Goal: Task Accomplishment & Management: Manage account settings

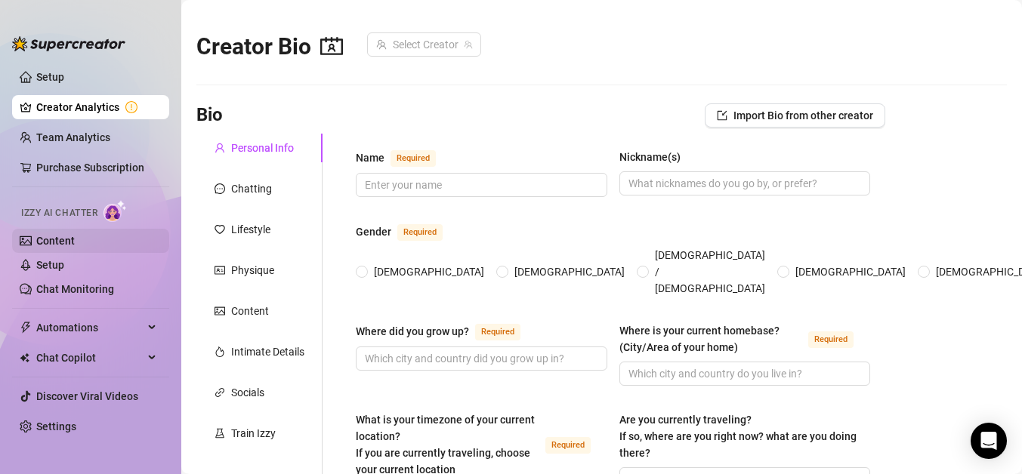
click at [67, 242] on link "Content" at bounding box center [55, 241] width 39 height 12
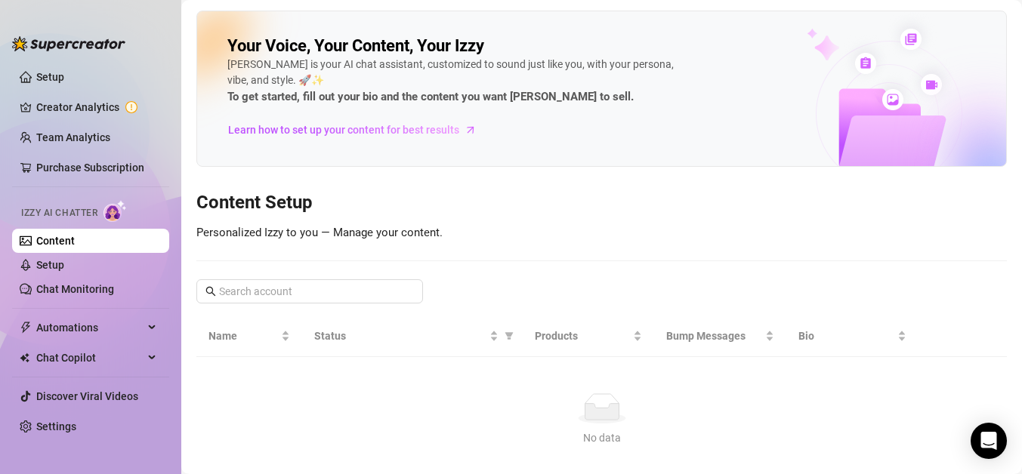
click at [91, 119] on ul "Setup Creator Analytics Team Analytics Purchase Subscription Izzy AI Chatter Co…" at bounding box center [90, 257] width 157 height 396
click at [94, 113] on link "Creator Analytics" at bounding box center [96, 107] width 121 height 24
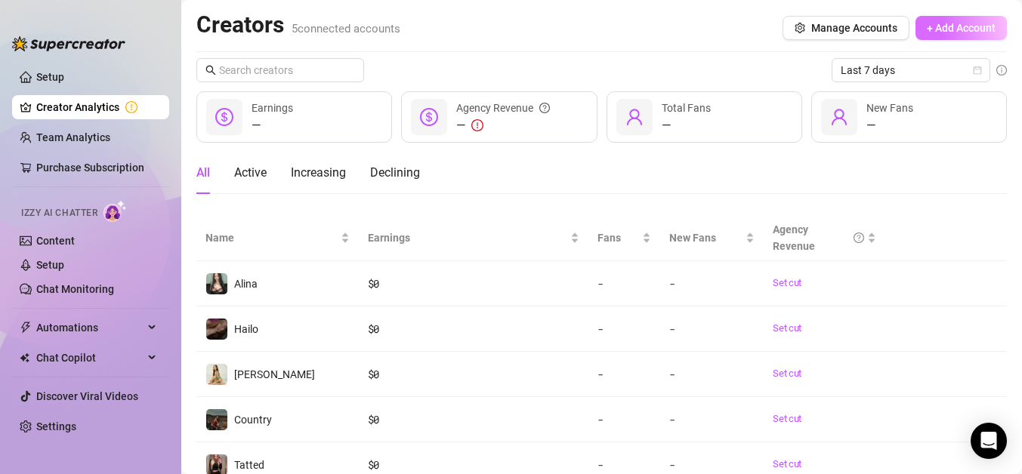
click at [956, 34] on button "+ Add Account" at bounding box center [961, 28] width 91 height 24
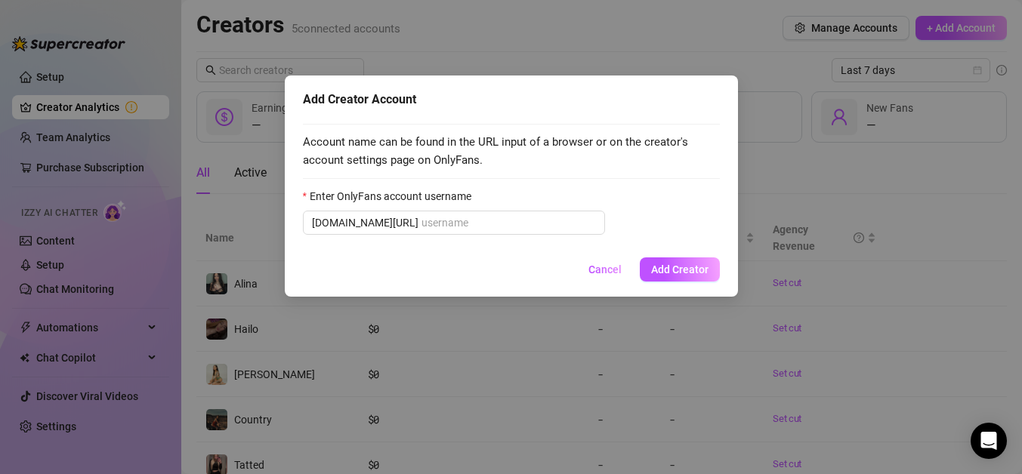
click at [823, 146] on div "Add Creator Account Account name can be found in the URL input of a browser or …" at bounding box center [511, 237] width 1022 height 474
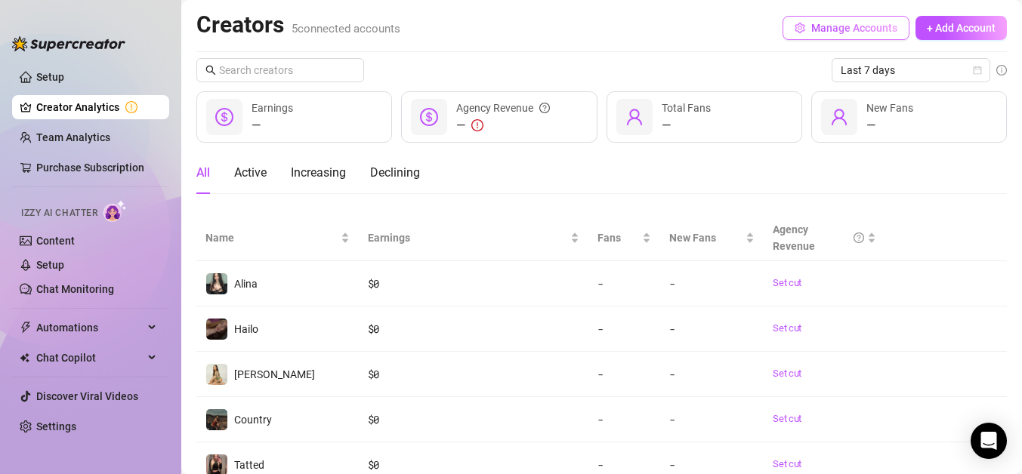
click at [826, 29] on span "Manage Accounts" at bounding box center [854, 28] width 86 height 12
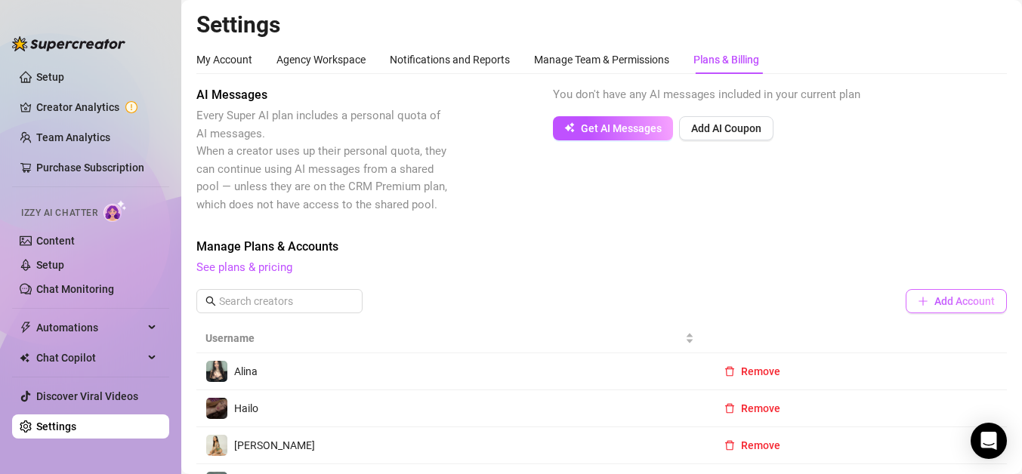
click at [942, 293] on button "Add Account" at bounding box center [956, 301] width 101 height 24
click at [745, 366] on span "Remove" at bounding box center [760, 372] width 39 height 12
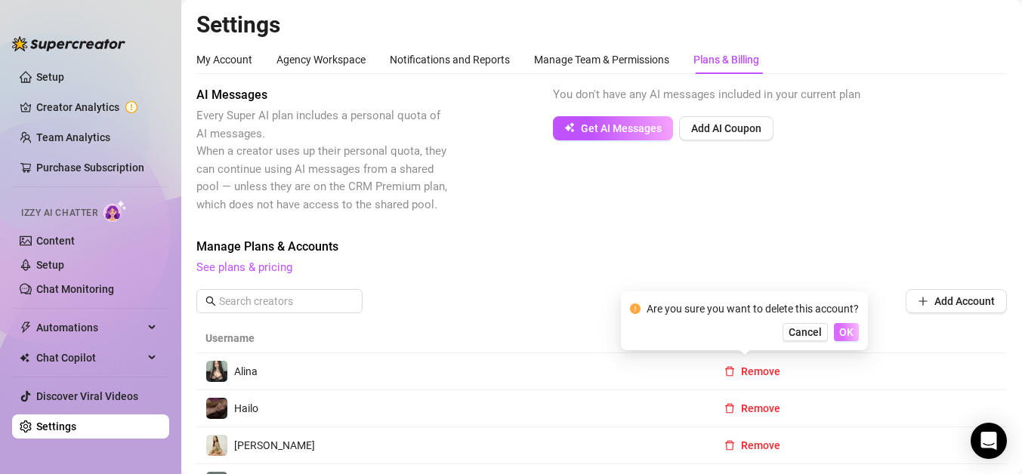
click at [842, 335] on span "OK" at bounding box center [846, 332] width 14 height 12
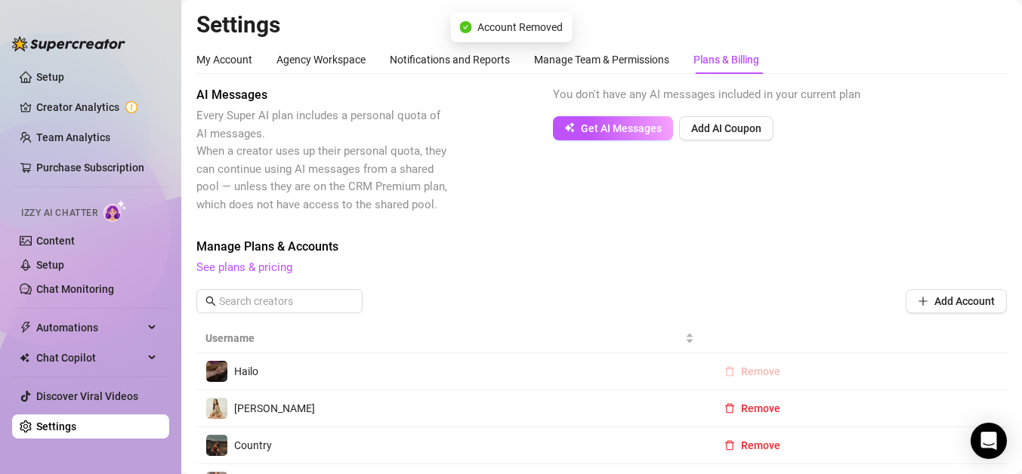
click at [749, 371] on span "Remove" at bounding box center [760, 372] width 39 height 12
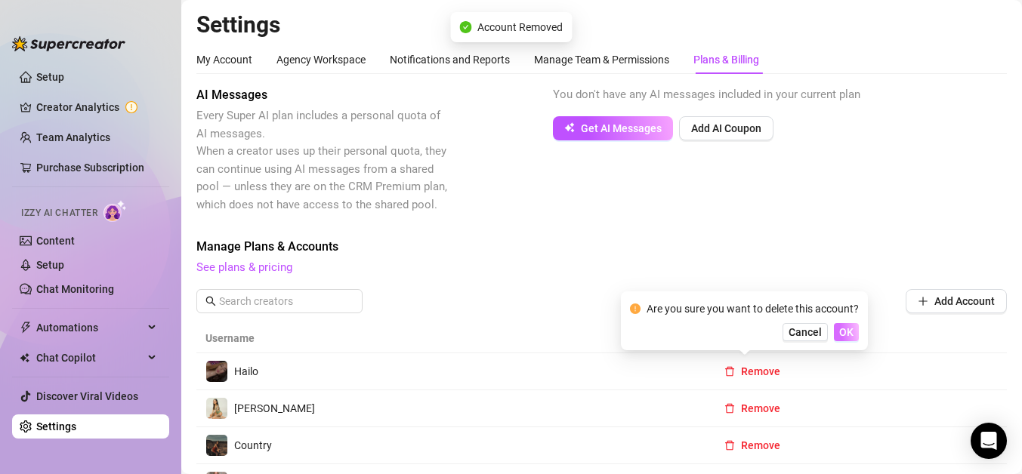
click at [854, 326] on button "OK" at bounding box center [846, 332] width 25 height 18
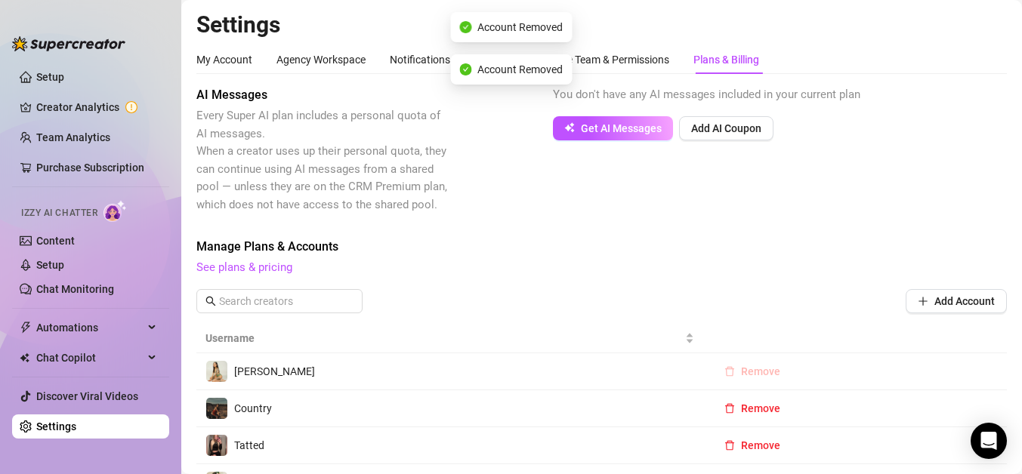
click at [763, 372] on span "Remove" at bounding box center [760, 372] width 39 height 12
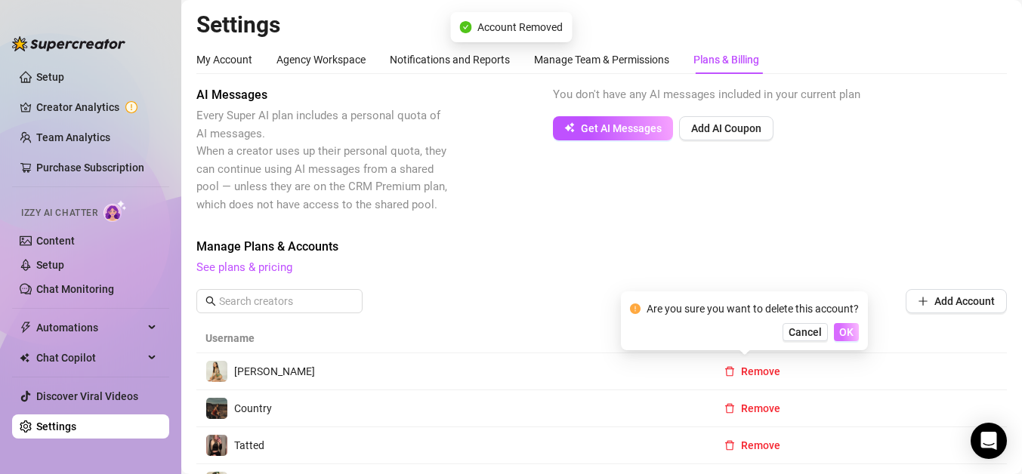
click at [848, 332] on span "OK" at bounding box center [846, 332] width 14 height 12
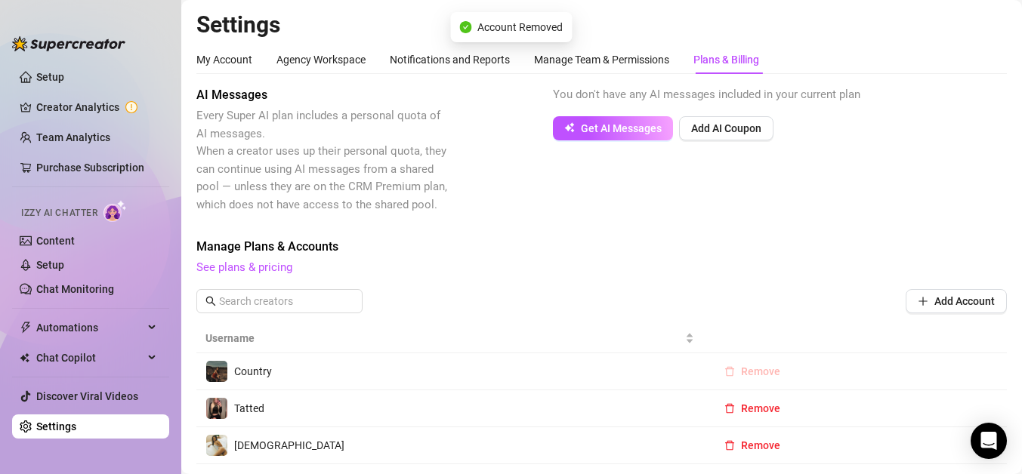
click at [743, 368] on span "Remove" at bounding box center [760, 372] width 39 height 12
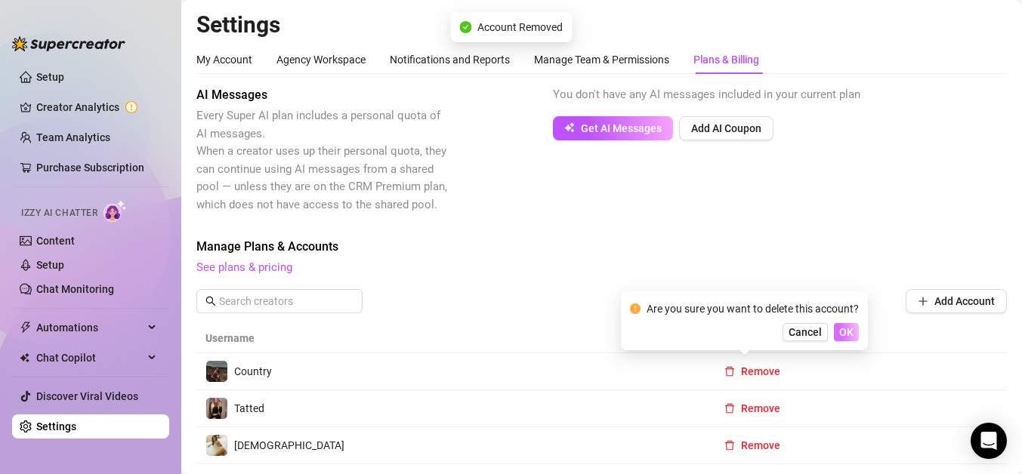
click at [841, 329] on span "OK" at bounding box center [846, 332] width 14 height 12
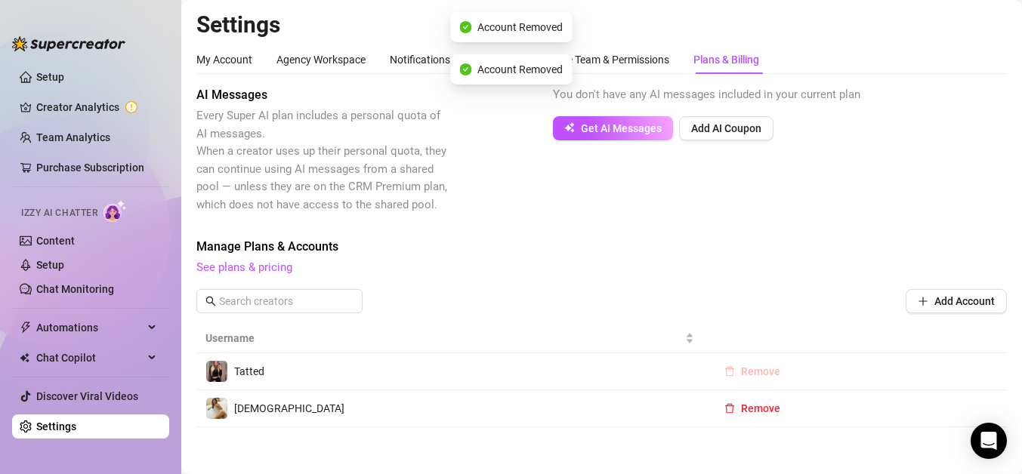
click at [741, 373] on span "Remove" at bounding box center [760, 372] width 39 height 12
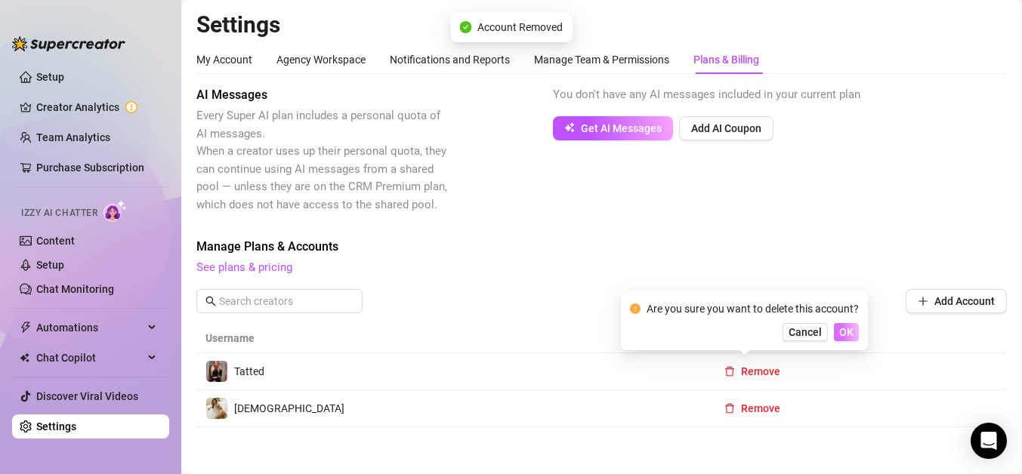
click at [836, 332] on button "OK" at bounding box center [846, 332] width 25 height 18
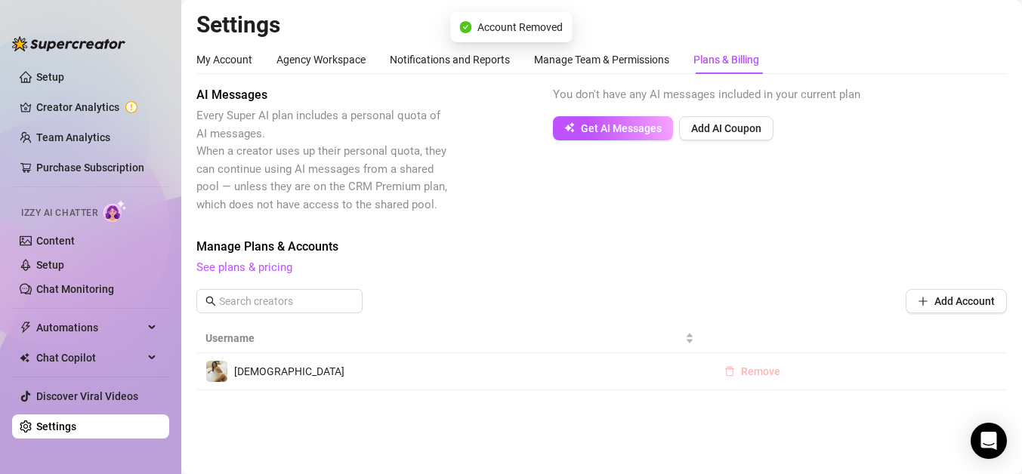
click at [763, 376] on span "Remove" at bounding box center [760, 372] width 39 height 12
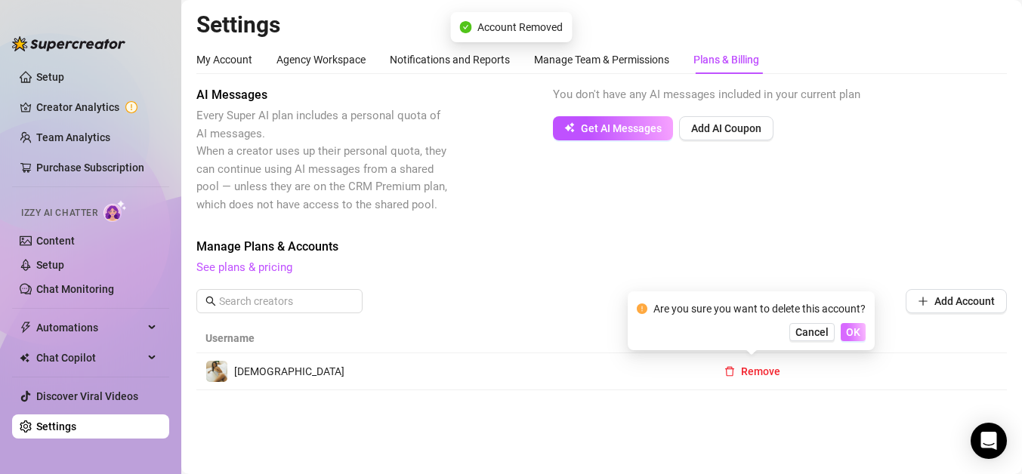
click at [855, 335] on span "OK" at bounding box center [853, 332] width 14 height 12
